Goal: Task Accomplishment & Management: Manage account settings

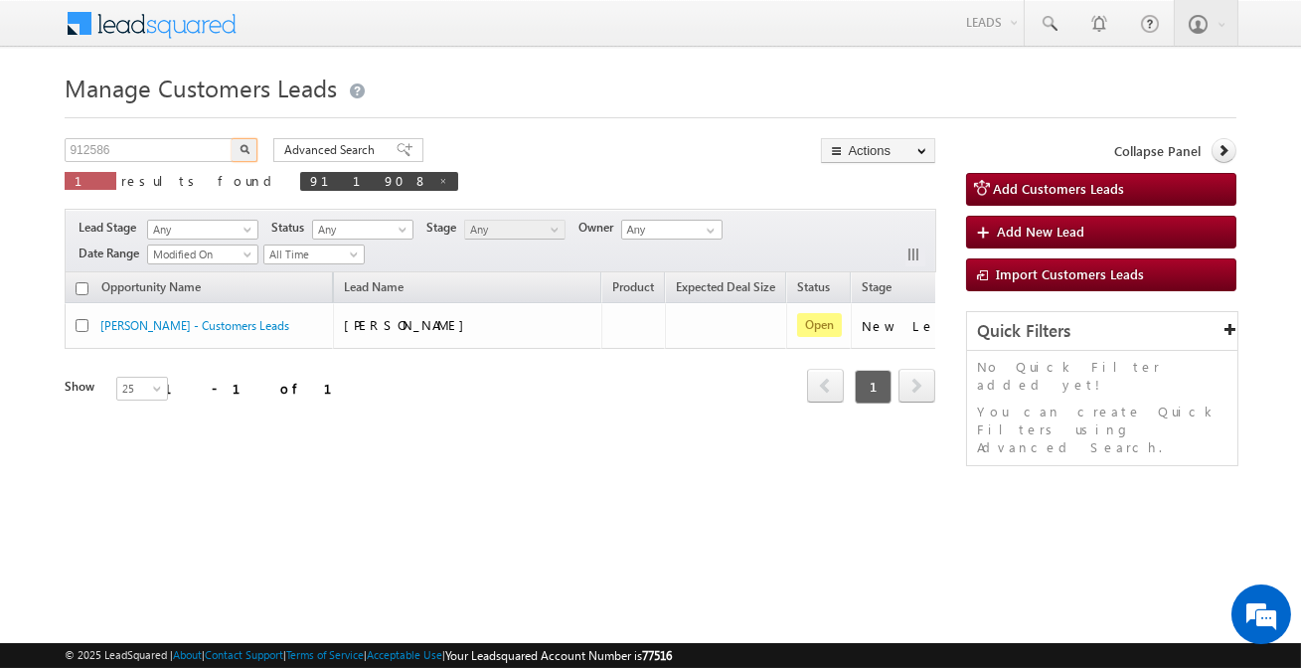
type input "912586"
click at [232, 138] on button "button" at bounding box center [245, 150] width 26 height 24
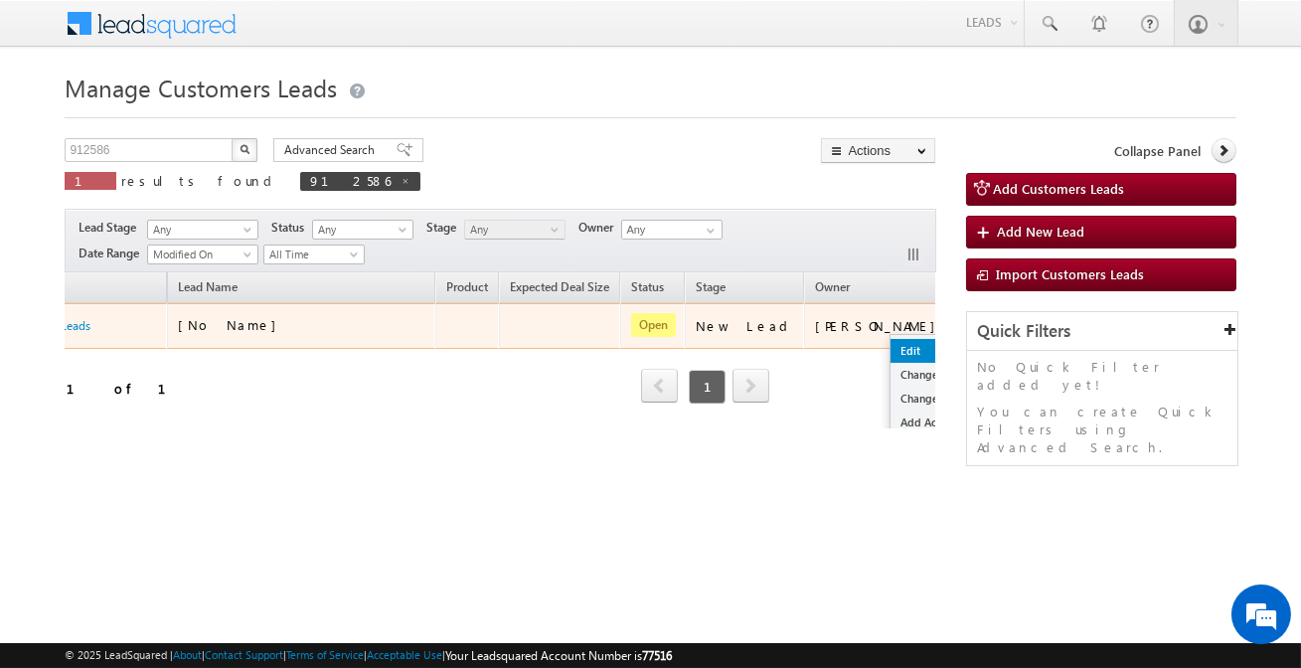
click at [891, 351] on link "Edit" at bounding box center [940, 351] width 99 height 24
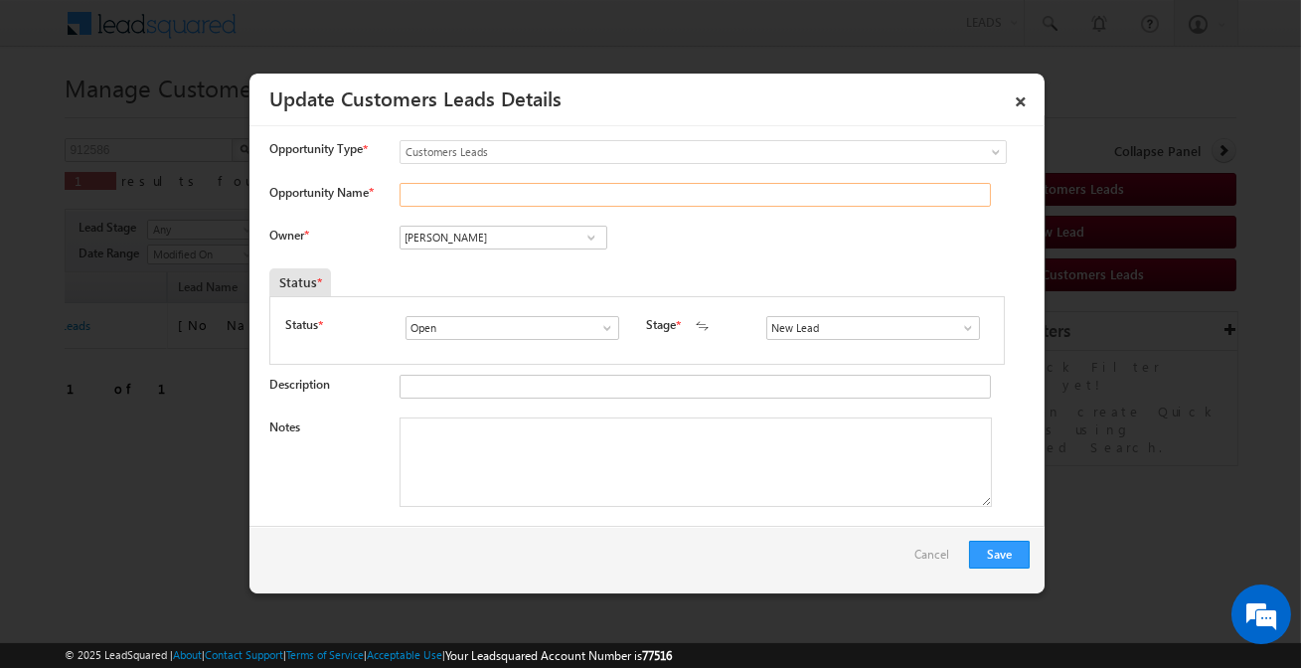
drag, startPoint x: 493, startPoint y: 204, endPoint x: 475, endPoint y: 184, distance: 26.7
click at [493, 204] on input "Opportunity Name *" at bounding box center [695, 195] width 591 height 24
paste input "[PERSON_NAME]"
type input "[PERSON_NAME]"
click at [521, 238] on input "[PERSON_NAME]" at bounding box center [504, 238] width 208 height 24
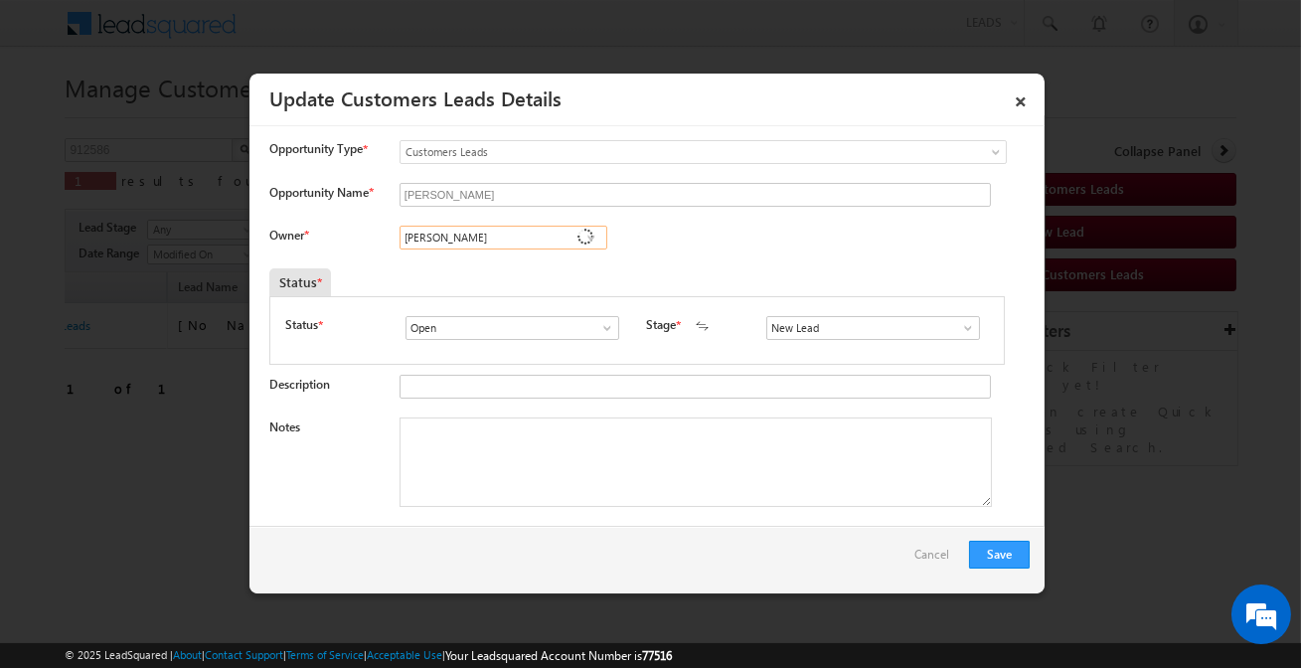
paste input "[PERSON_NAME]"
click at [520, 278] on span "[PERSON_NAME][EMAIL_ADDRESS][DOMAIN_NAME]" at bounding box center [497, 275] width 179 height 15
type input "[PERSON_NAME]"
click at [840, 337] on input "s" at bounding box center [873, 328] width 214 height 24
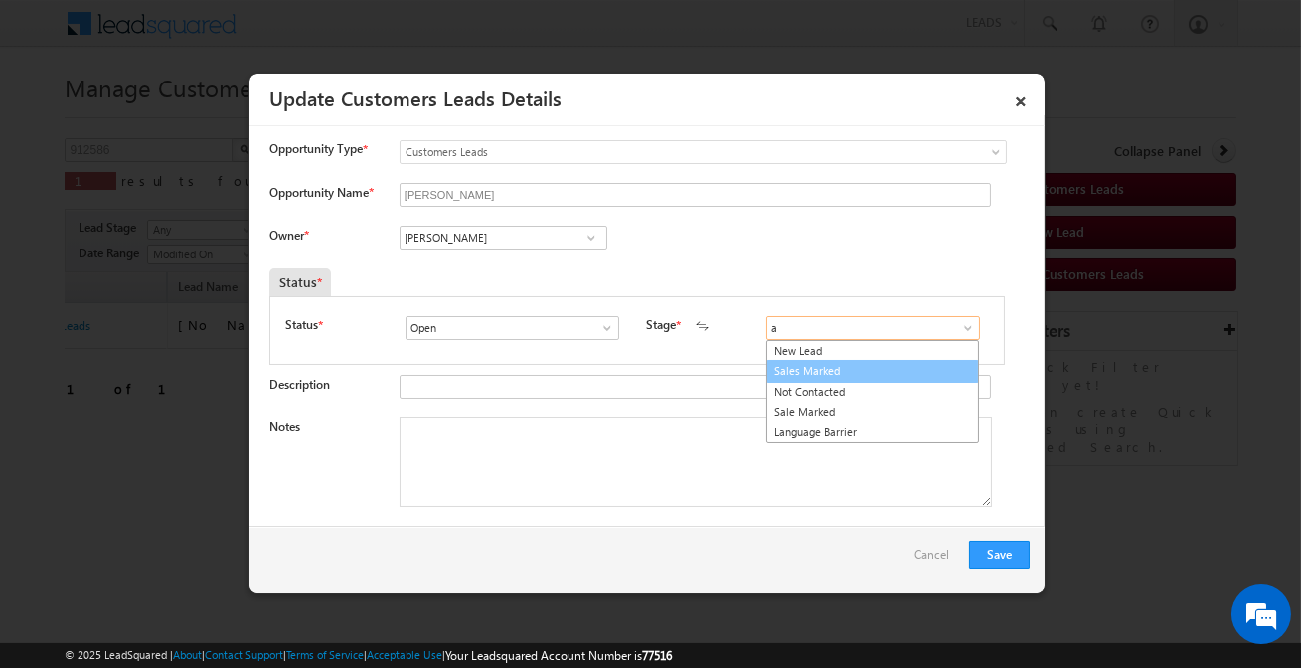
click at [808, 372] on link "Sales Marked" at bounding box center [872, 371] width 213 height 23
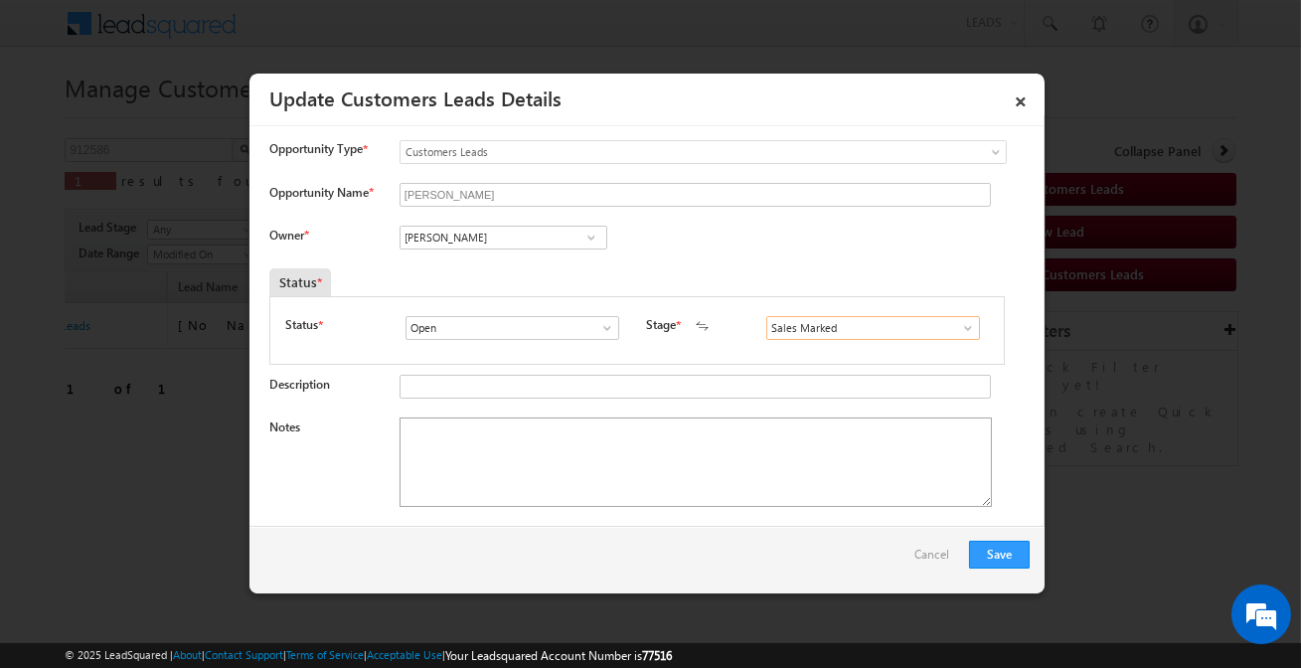
type input "Sales Marked"
click at [583, 461] on textarea "Notes" at bounding box center [696, 461] width 592 height 89
paste textarea "[PERSON_NAME] / Purchase new property / Property value 50 lakh / customer requi…"
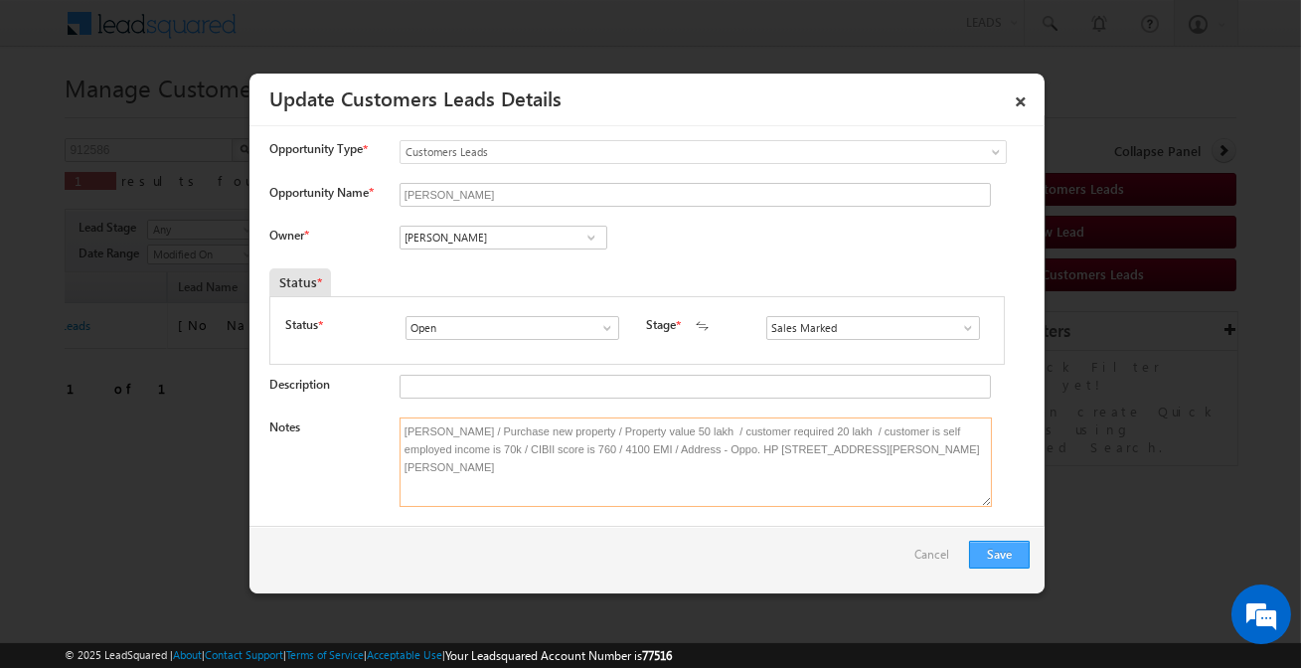
type textarea "[PERSON_NAME] / Purchase new property / Property value 50 lakh / customer requi…"
click at [1015, 547] on button "Save" at bounding box center [999, 555] width 61 height 28
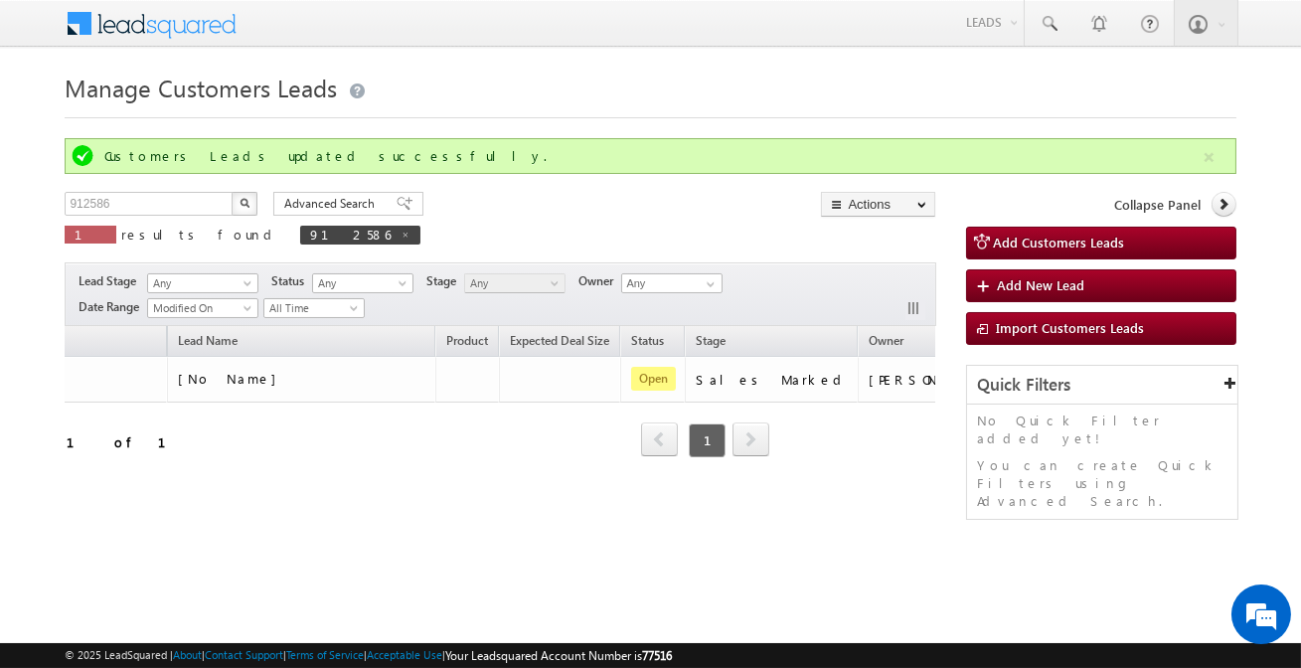
drag, startPoint x: 277, startPoint y: 485, endPoint x: 142, endPoint y: 488, distance: 135.2
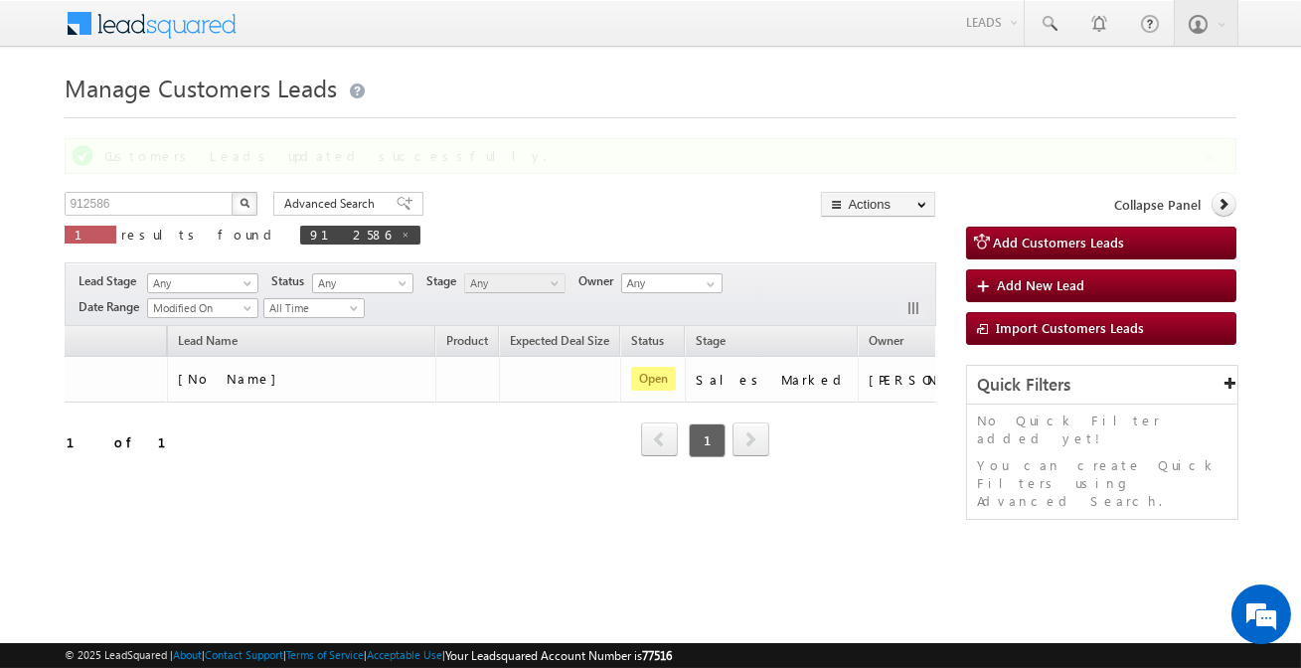
scroll to position [0, 0]
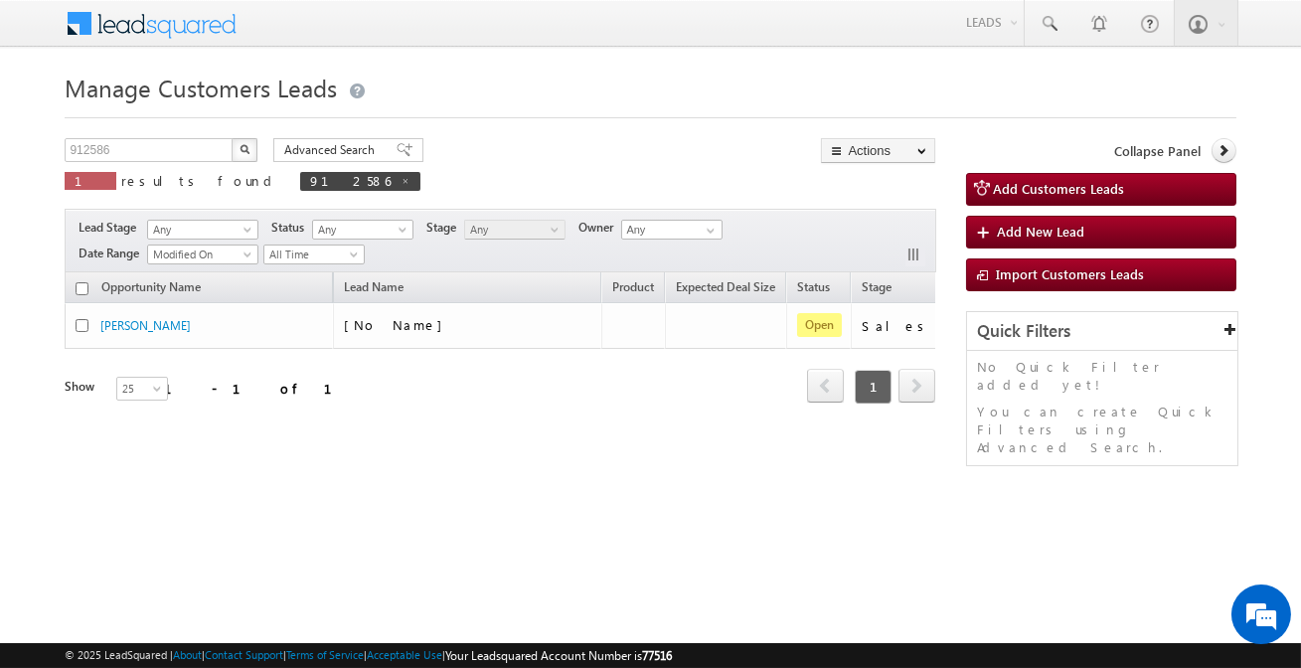
click at [142, 488] on div "Manage Customers Leads Customers Leads updated successfully. 912586 X 1 results…" at bounding box center [650, 315] width 1171 height 497
click at [173, 354] on div "Refresh first prev 1 next last 1 - 1 of 1" at bounding box center [500, 378] width 871 height 58
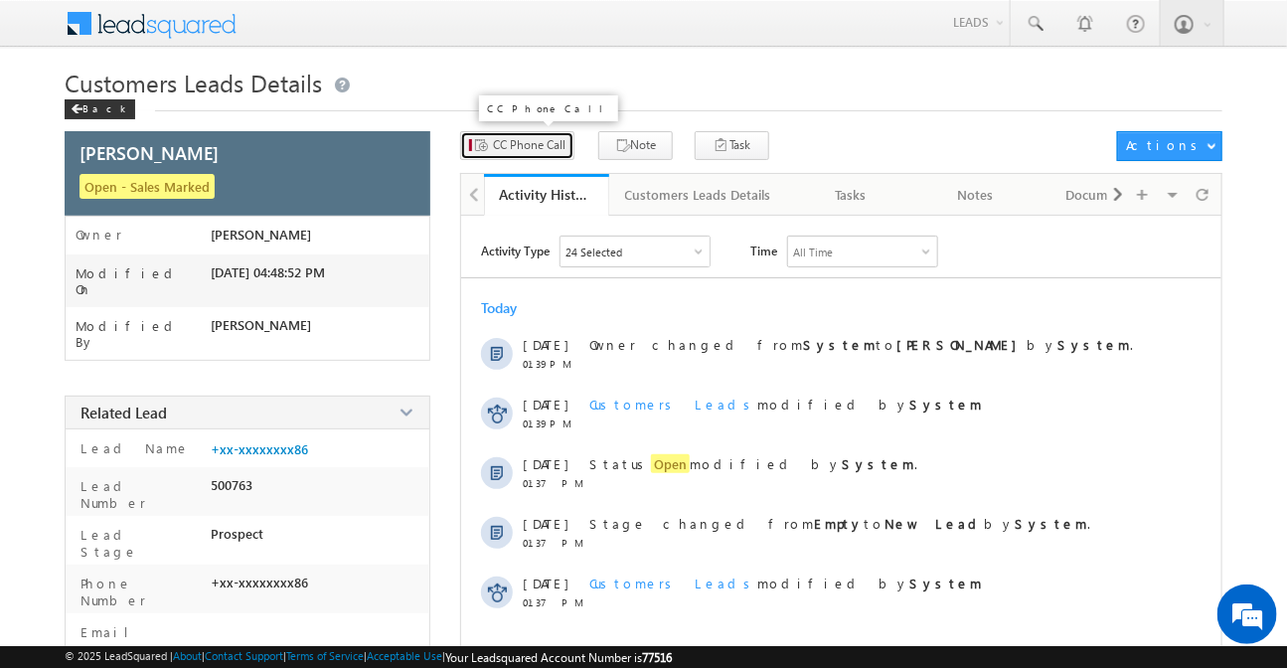
click at [517, 157] on button "CC Phone Call" at bounding box center [517, 145] width 114 height 29
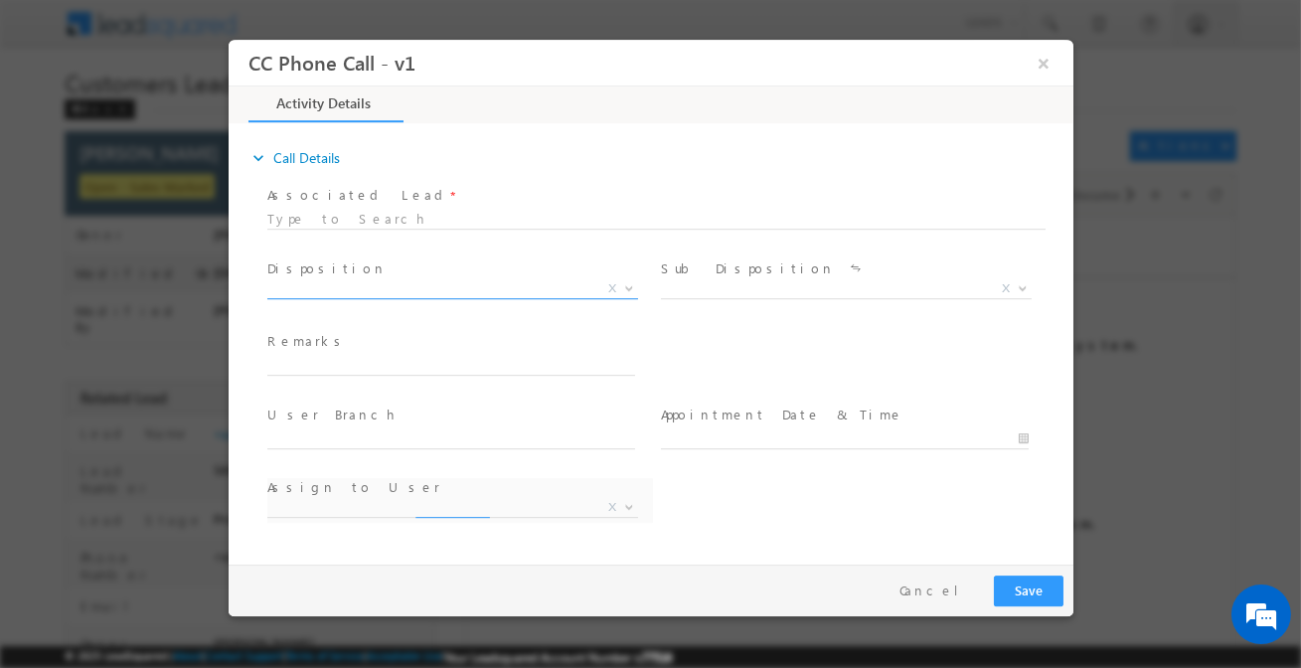
click at [407, 291] on span "X" at bounding box center [451, 289] width 371 height 20
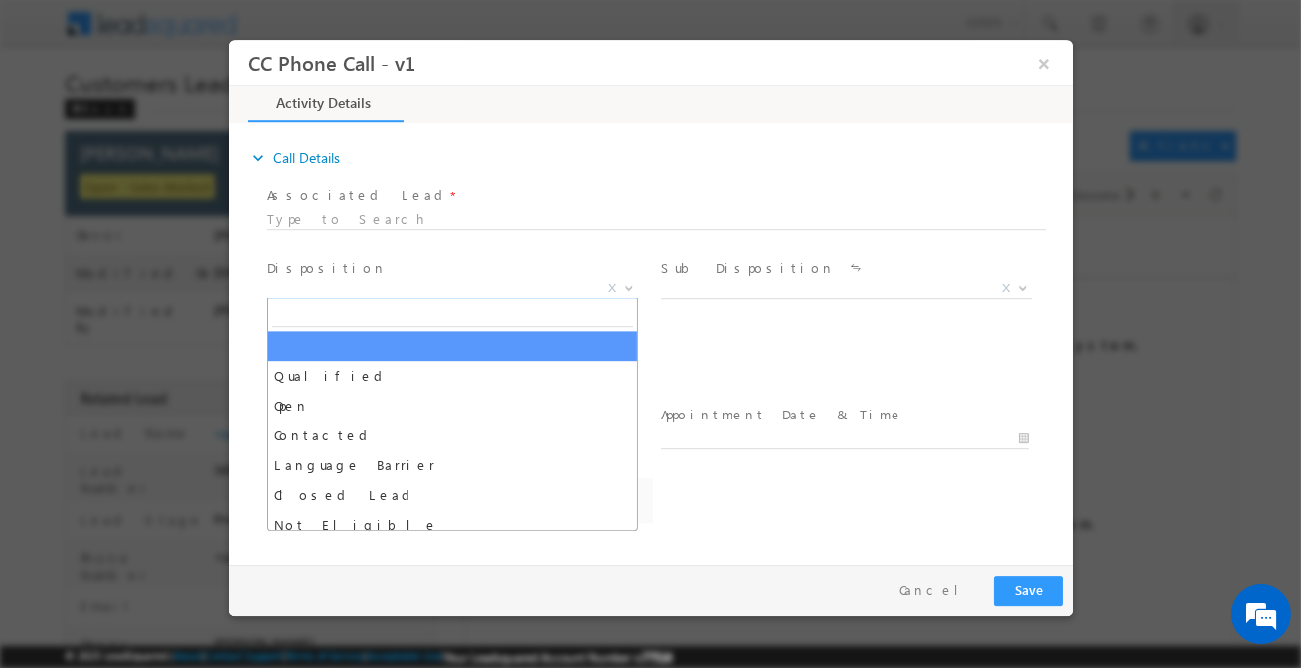
type input "q"
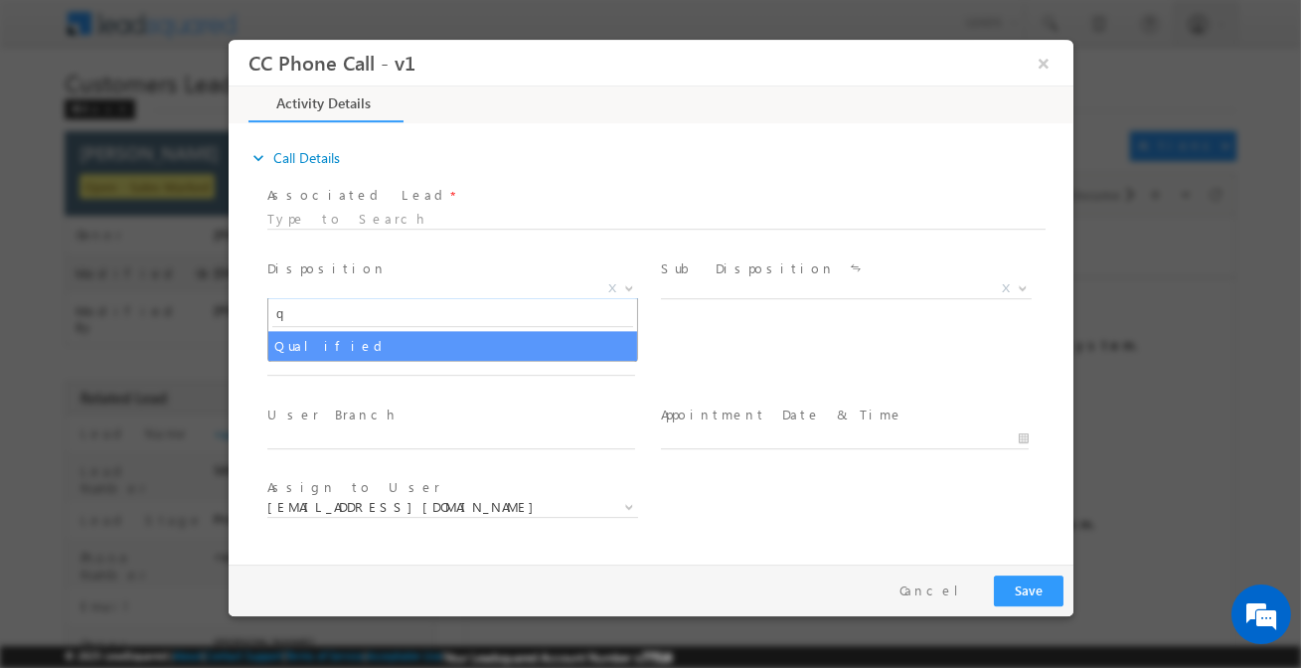
select select "[EMAIL_ADDRESS][DOMAIN_NAME]"
type input "q"
select select "Qualified"
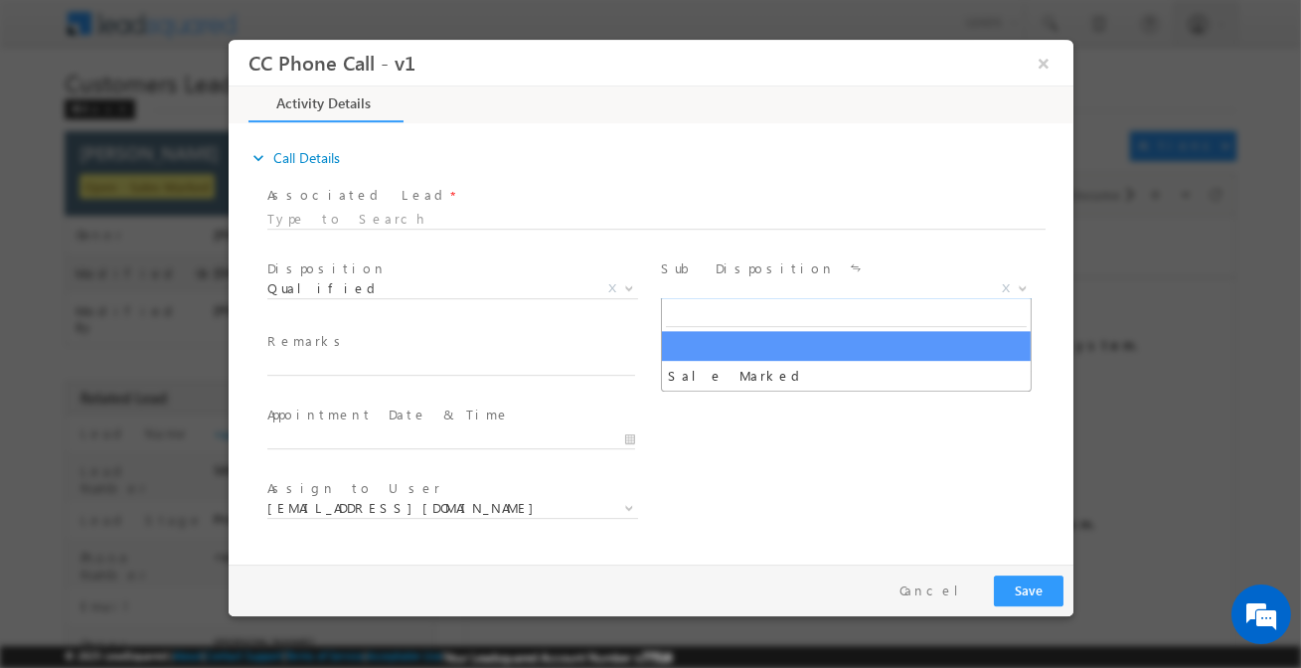
click at [734, 292] on span "X" at bounding box center [845, 289] width 371 height 20
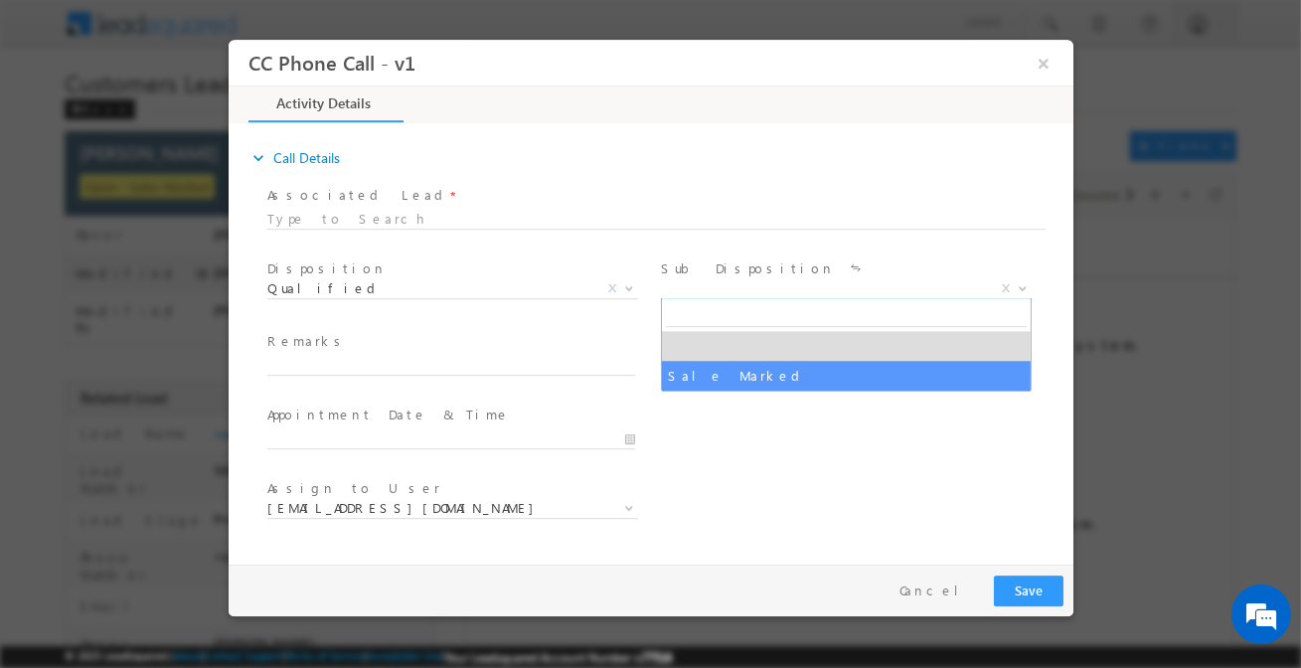
select select "Sale Marked"
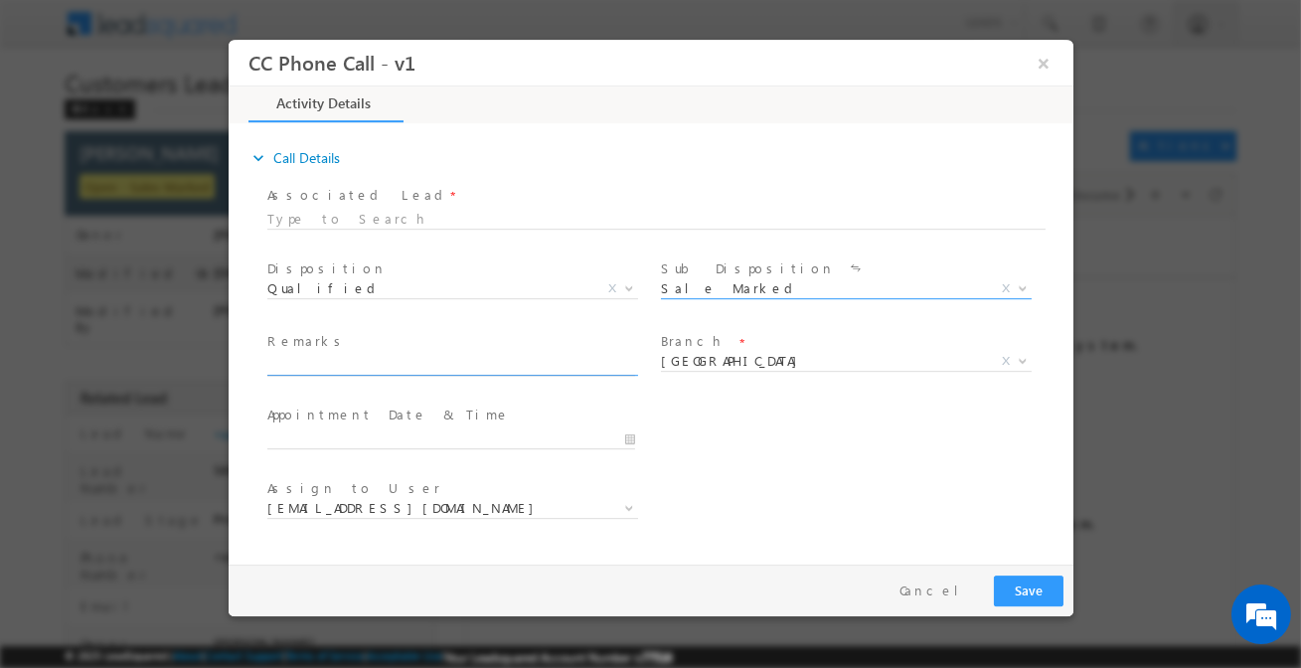
click at [568, 371] on input "text" at bounding box center [450, 366] width 368 height 20
paste input "MOHD SHAHID / Purchase new property / Property value 50 lakh / customer require…"
type input "MOHD SHAHID / Purchase new property / Property value 50 lakh / customer require…"
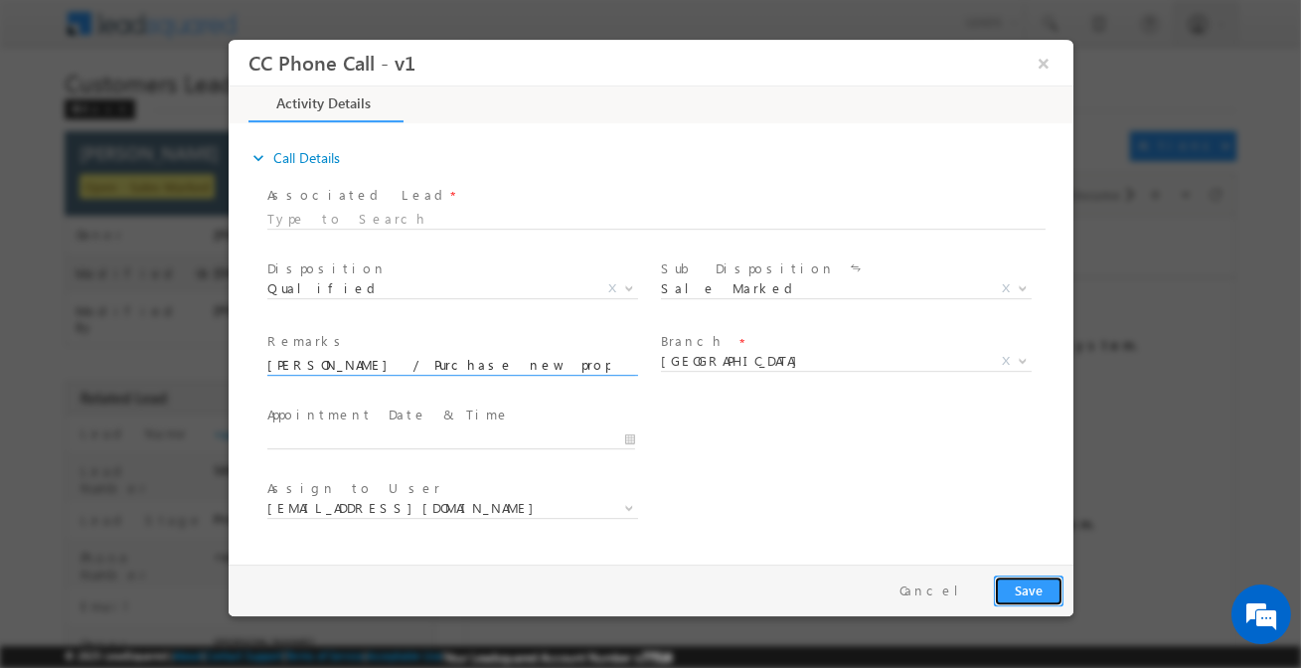
click at [1028, 596] on button "Save" at bounding box center [1028, 590] width 70 height 31
